Goal: Use online tool/utility: Utilize a website feature to perform a specific function

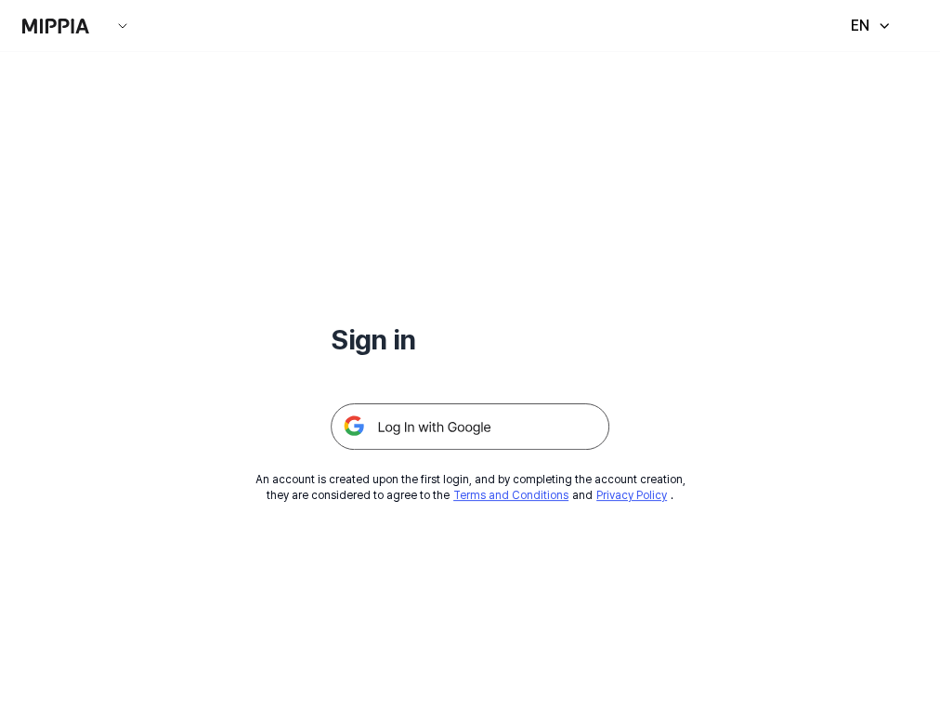
click at [532, 427] on img at bounding box center [470, 426] width 279 height 46
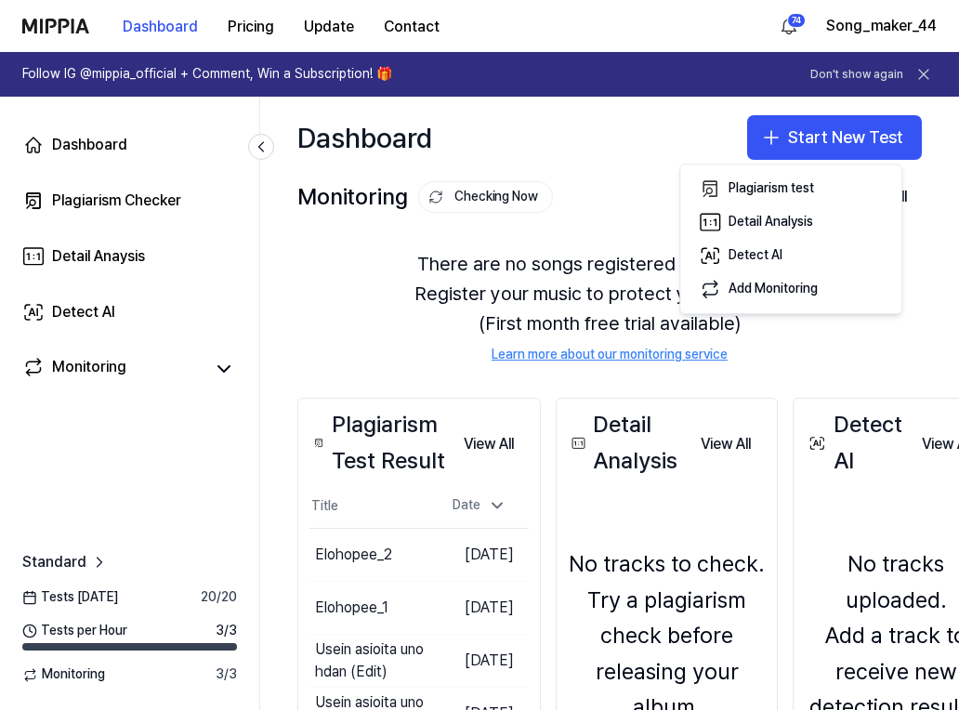
click at [790, 182] on div "Plagiarism test" at bounding box center [771, 189] width 85 height 19
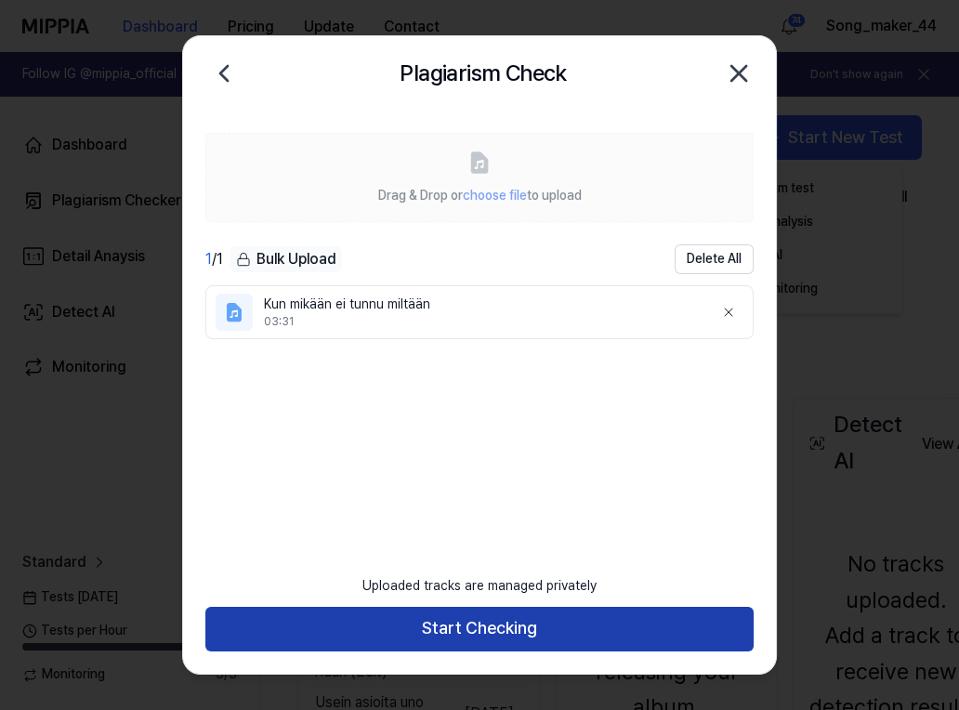
click at [545, 625] on button "Start Checking" at bounding box center [479, 629] width 548 height 45
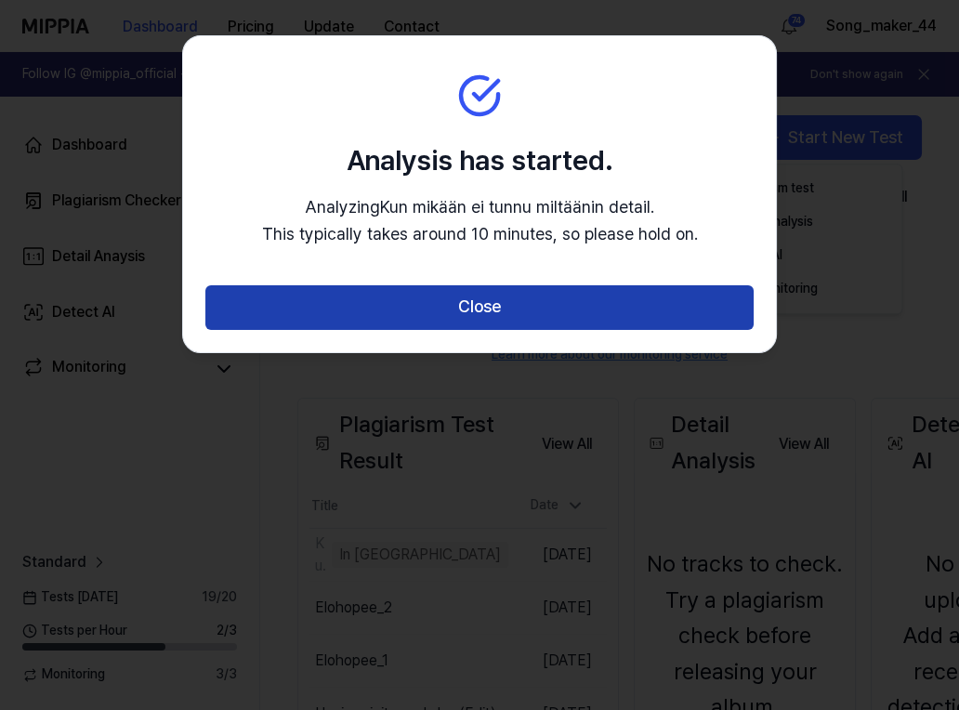
click at [630, 300] on button "Close" at bounding box center [479, 307] width 548 height 45
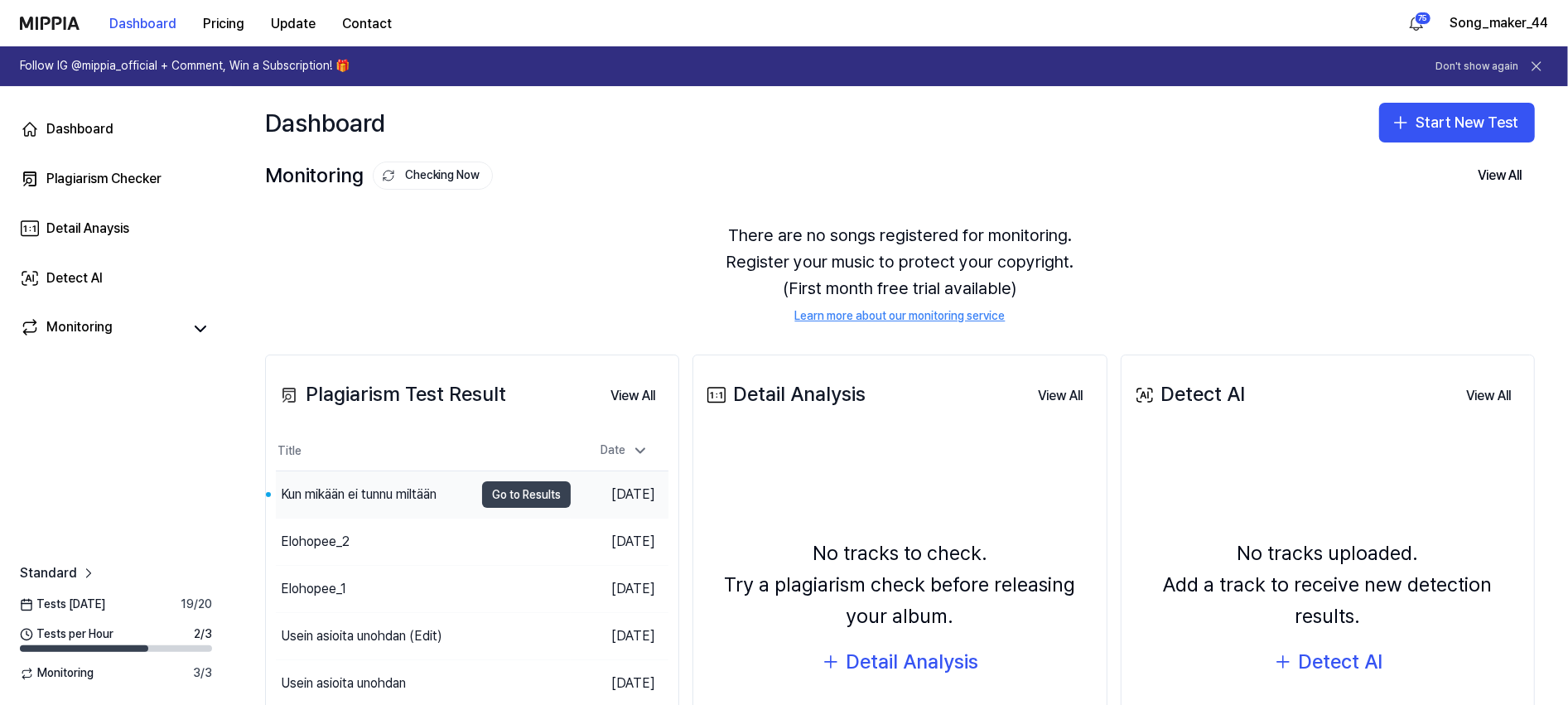
click at [515, 488] on button "Go to Results" at bounding box center [526, 495] width 88 height 27
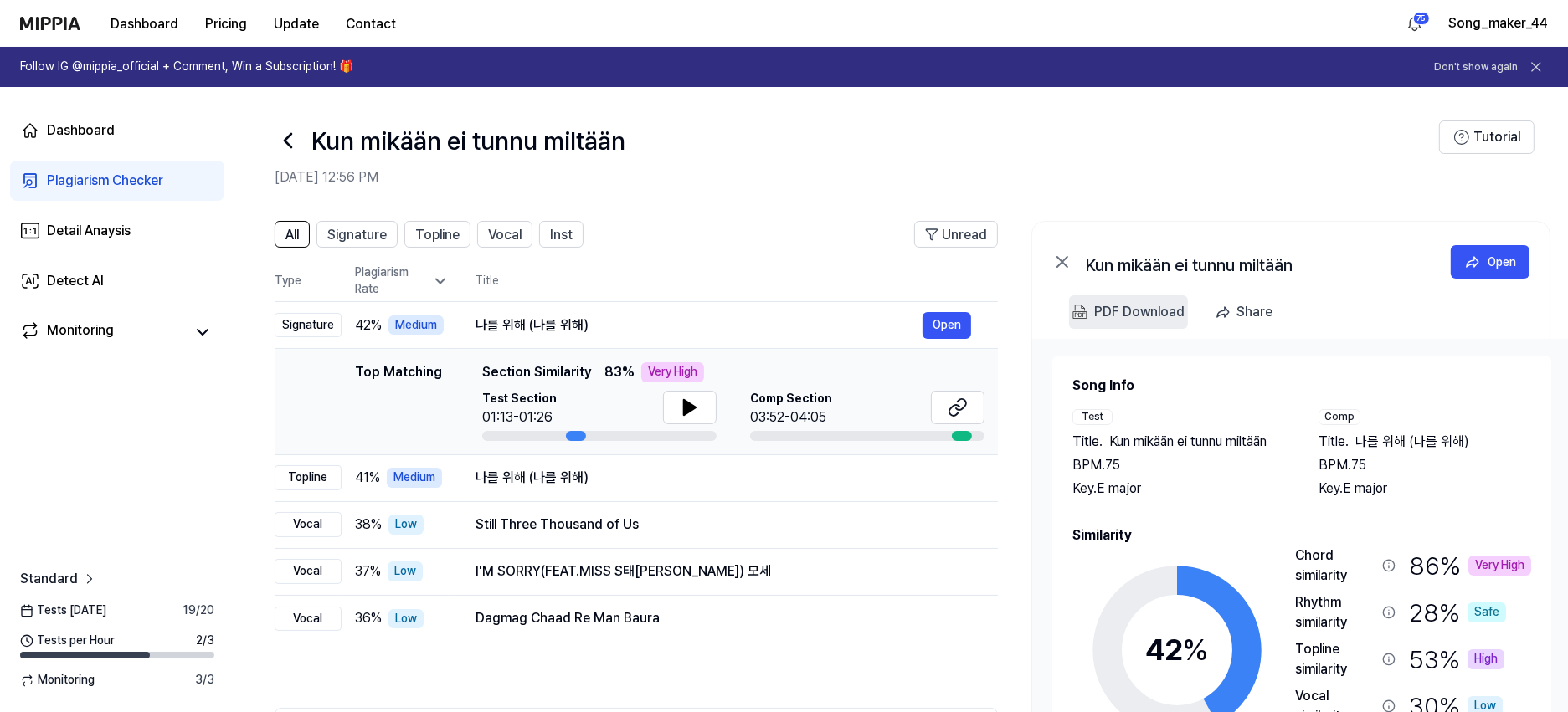
click at [1130, 306] on div "PDF Download" at bounding box center [1139, 312] width 90 height 22
click at [642, 406] on td "Top Matching Top Matching Section Similarity 83 % Very High Test Section 01:13-…" at bounding box center [636, 402] width 723 height 106
